Goal: Task Accomplishment & Management: Use online tool/utility

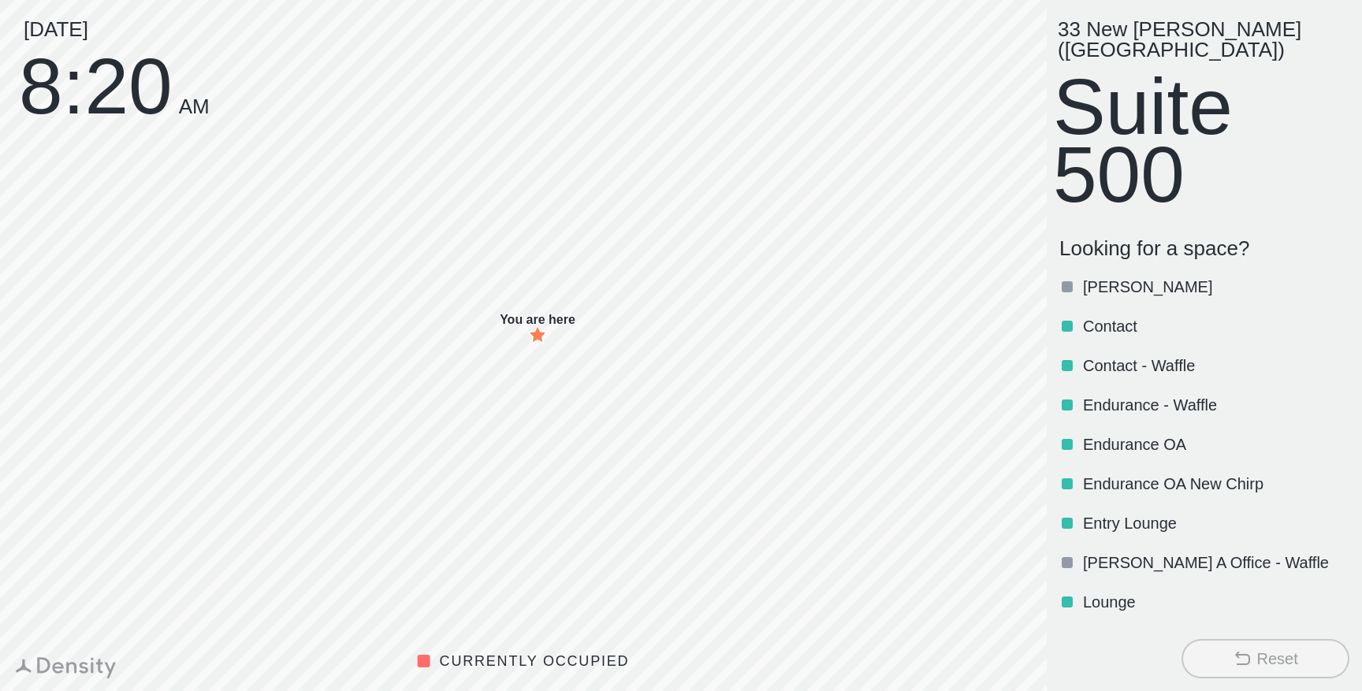
click at [125, 95] on div "[DATE] 8:20 AM" at bounding box center [114, 69] width 191 height 101
click at [111, 93] on div "[DATE] 8:20 AM" at bounding box center [114, 69] width 191 height 101
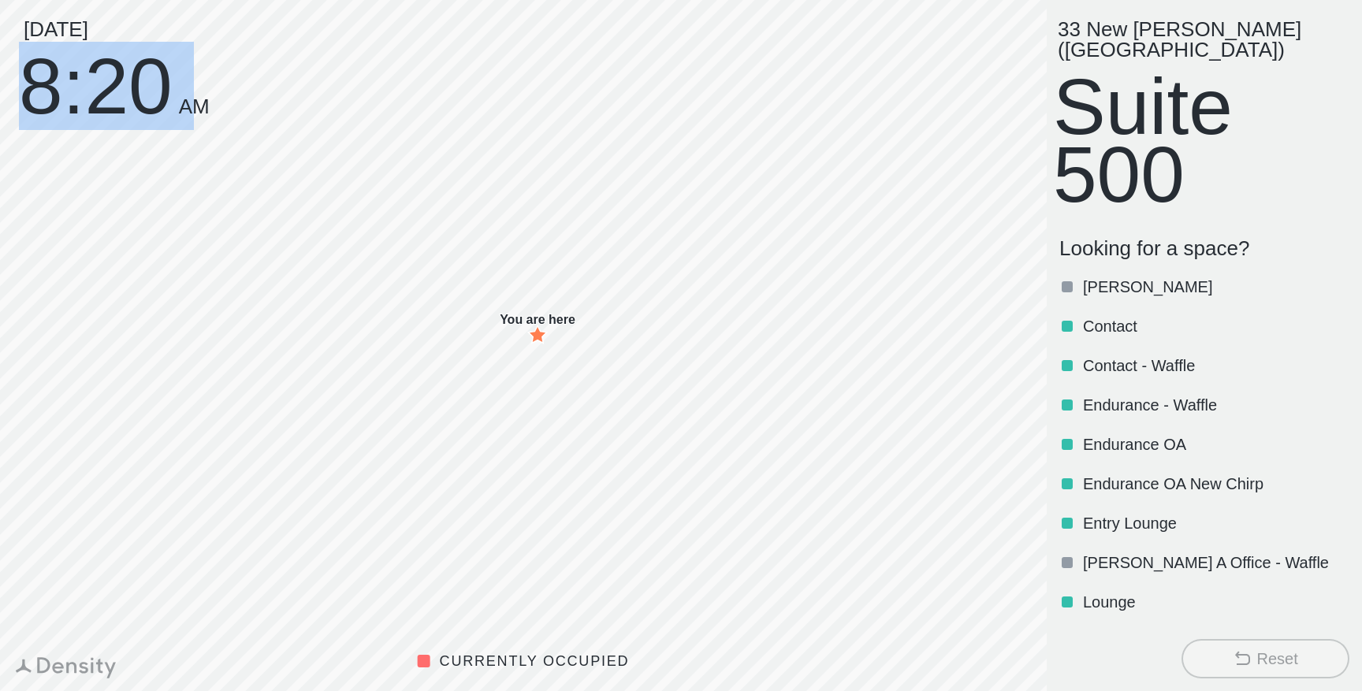
click at [111, 93] on div "[DATE] 8:20 AM" at bounding box center [114, 69] width 191 height 101
click at [108, 102] on div "[DATE] 8:20 AM" at bounding box center [114, 69] width 191 height 101
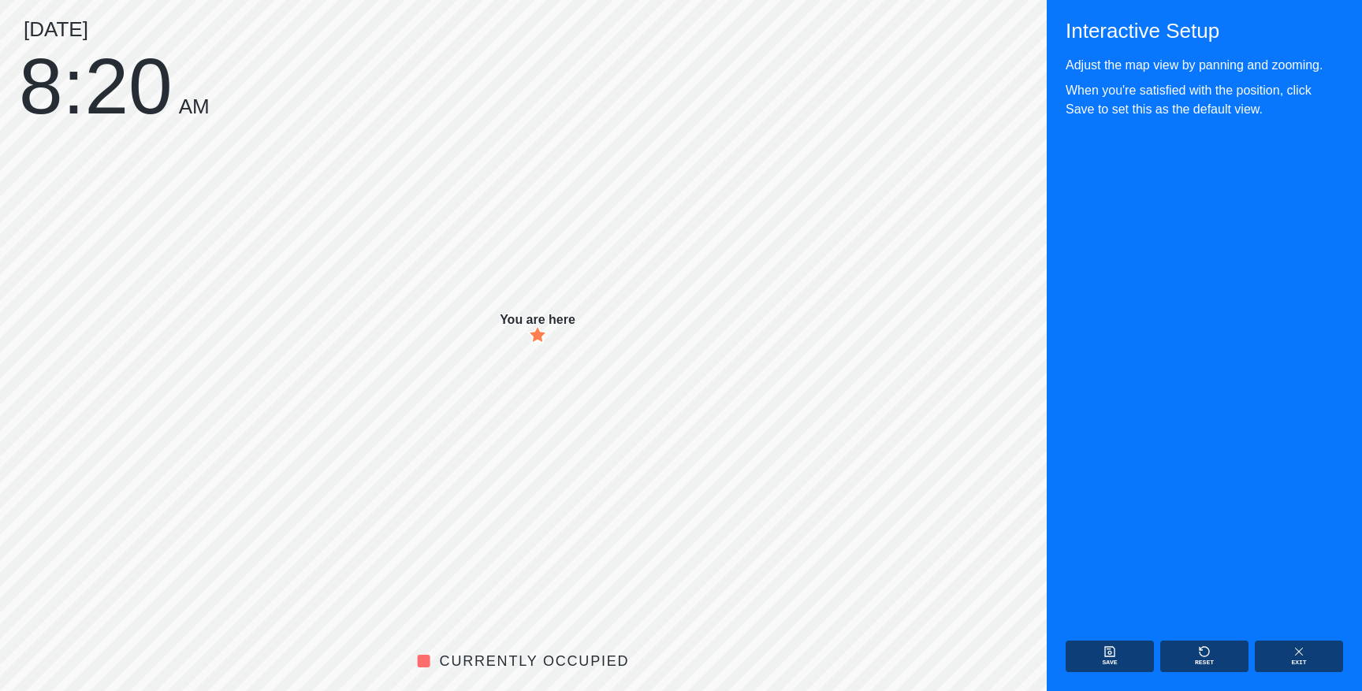
click at [91, 83] on div "[DATE] 8:20 AM" at bounding box center [114, 69] width 191 height 101
click at [1123, 656] on button "Save" at bounding box center [1109, 657] width 88 height 32
